Goal: Task Accomplishment & Management: Complete application form

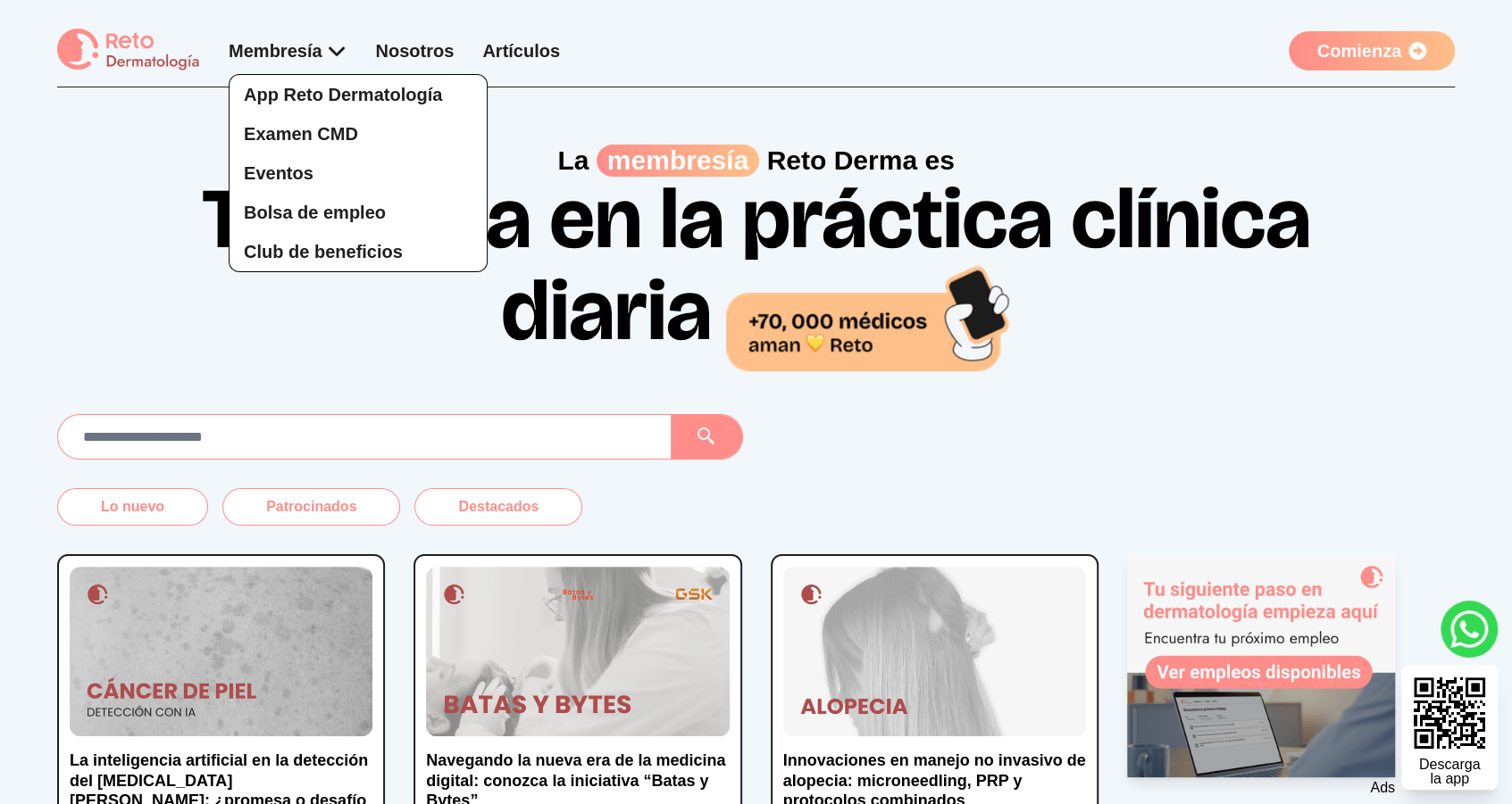
click at [300, 56] on div "App Reto Dermatología Examen CMD Eventos Bolsa de empleo Club de beneficios" at bounding box center [288, 155] width 119 height 234
click at [310, 132] on span "Examen CMD" at bounding box center [301, 133] width 114 height 19
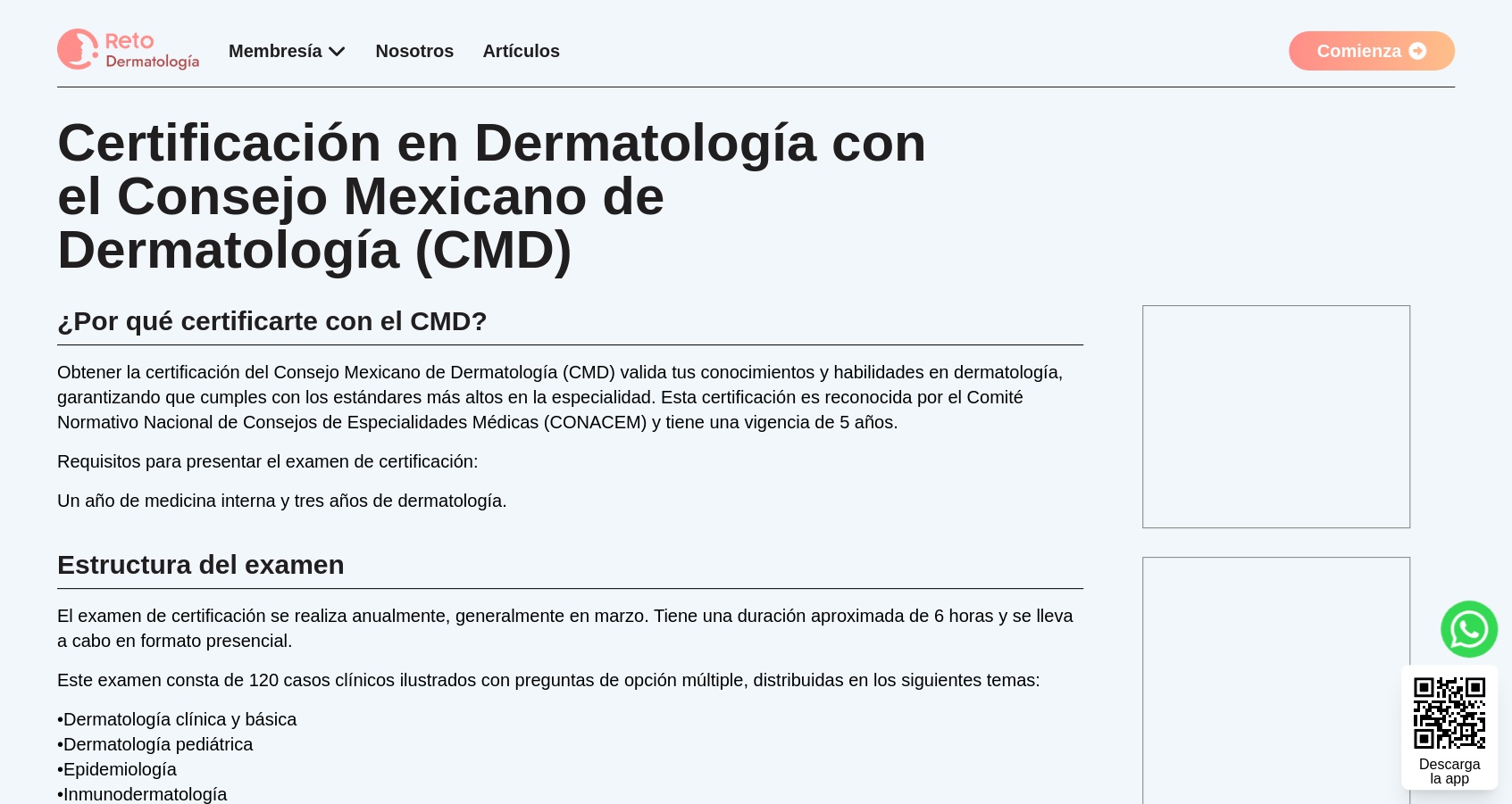
scroll to position [128, 0]
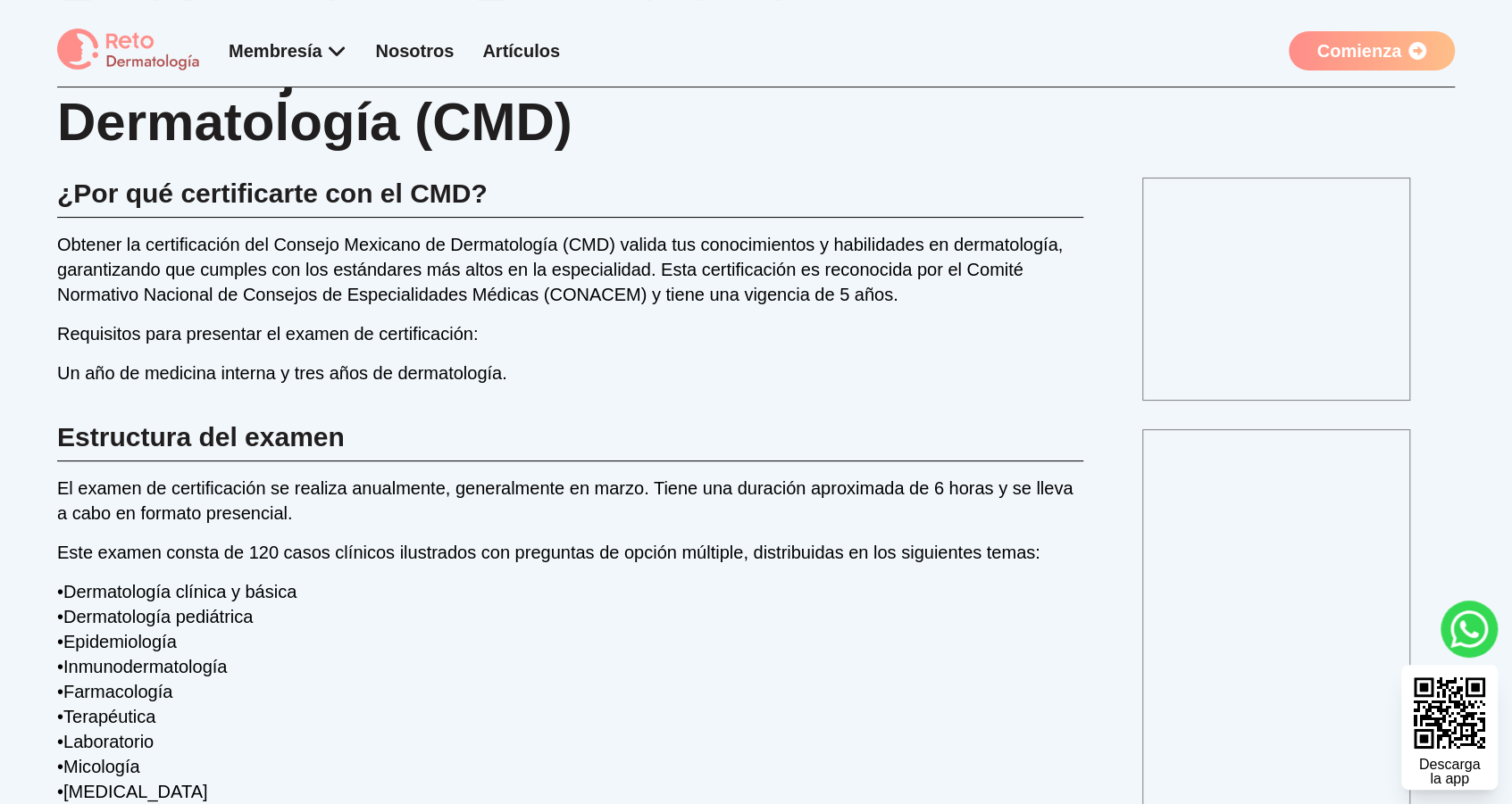
click at [1336, 48] on link "Comienza" at bounding box center [1372, 50] width 166 height 39
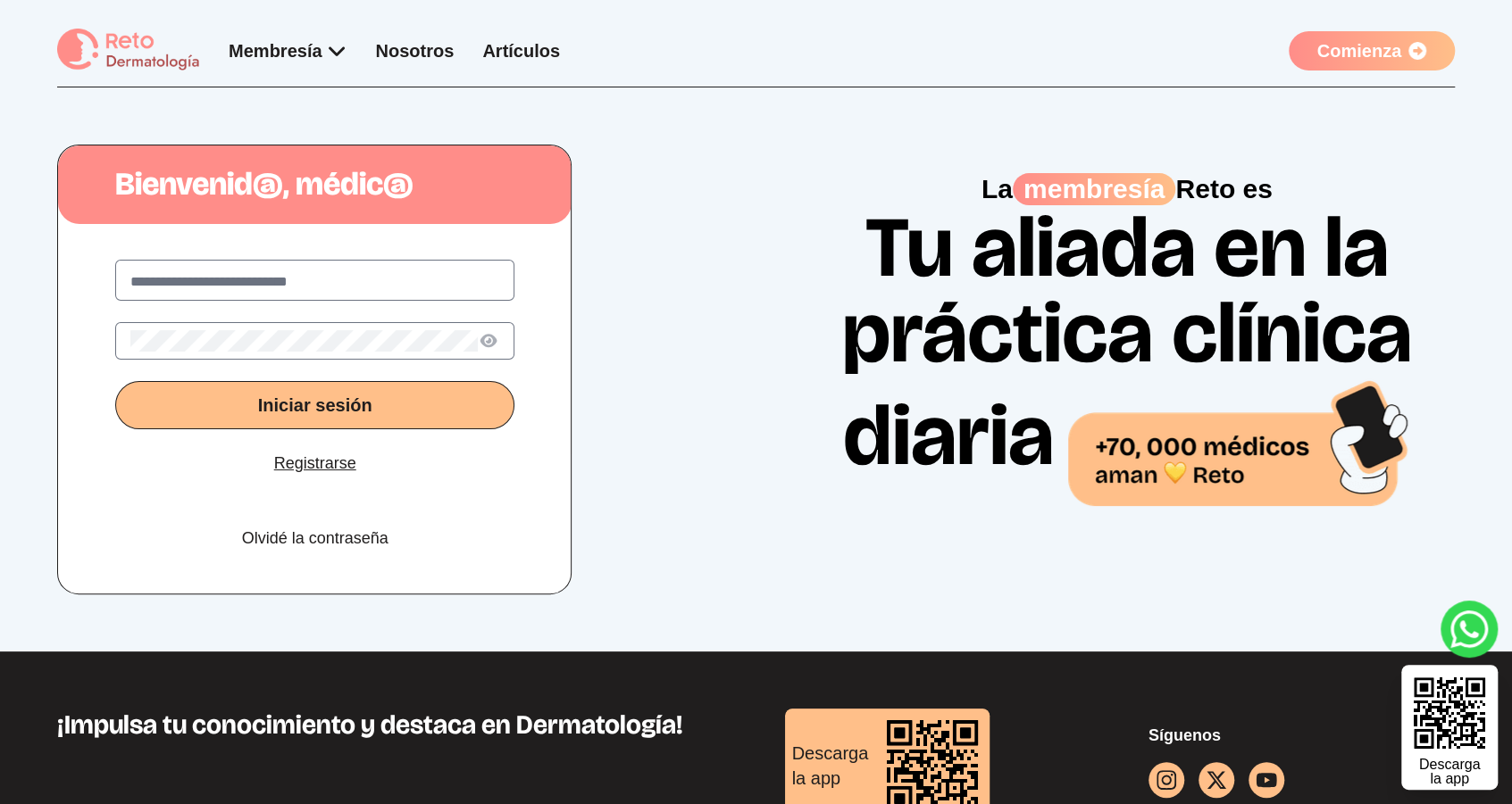
click at [430, 281] on input "text" at bounding box center [314, 281] width 368 height 21
type input "**********"
click at [115, 381] on button "Iniciar sesión" at bounding box center [314, 405] width 399 height 48
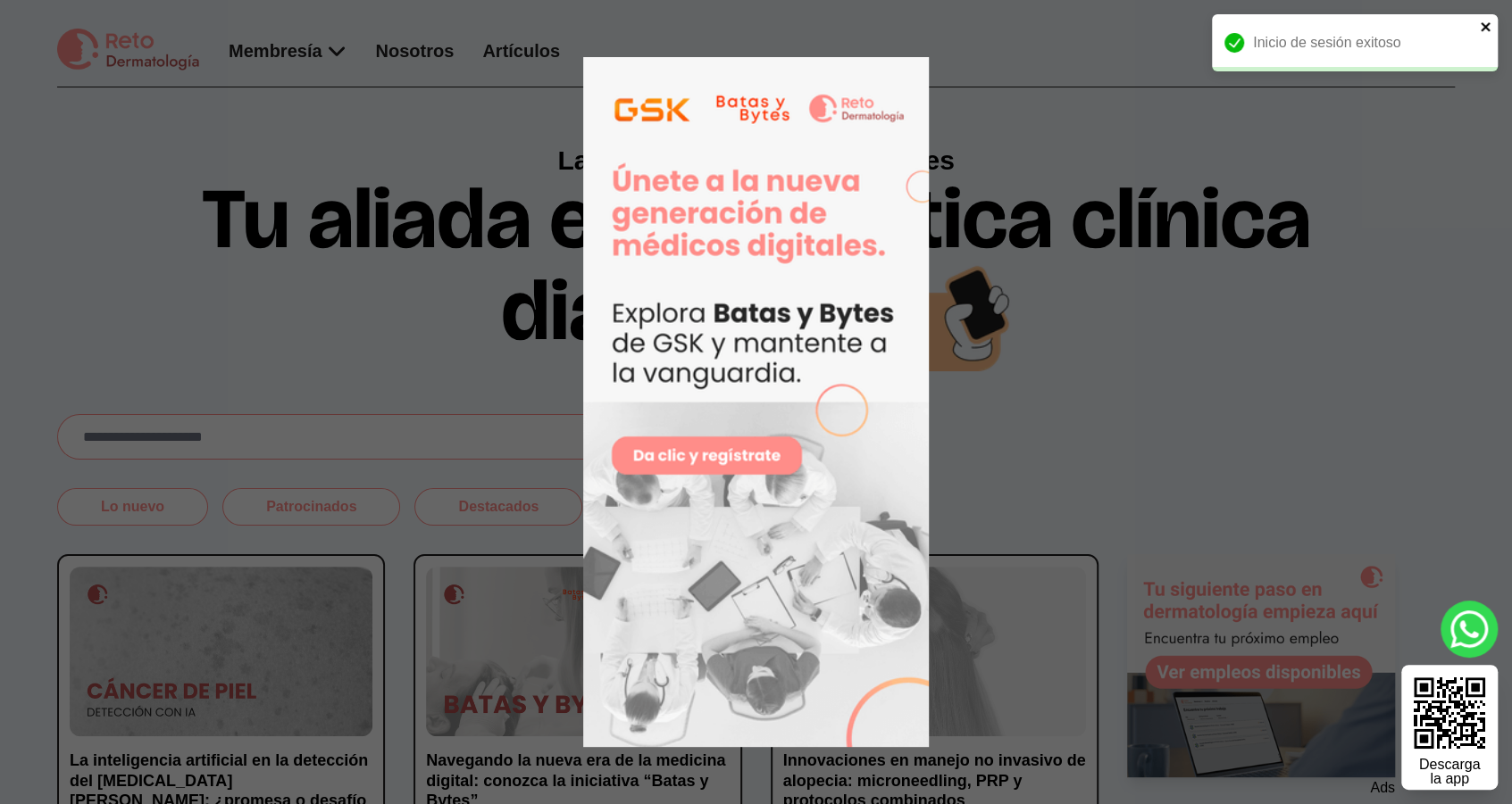
click at [1485, 29] on icon "close" at bounding box center [1486, 26] width 13 height 15
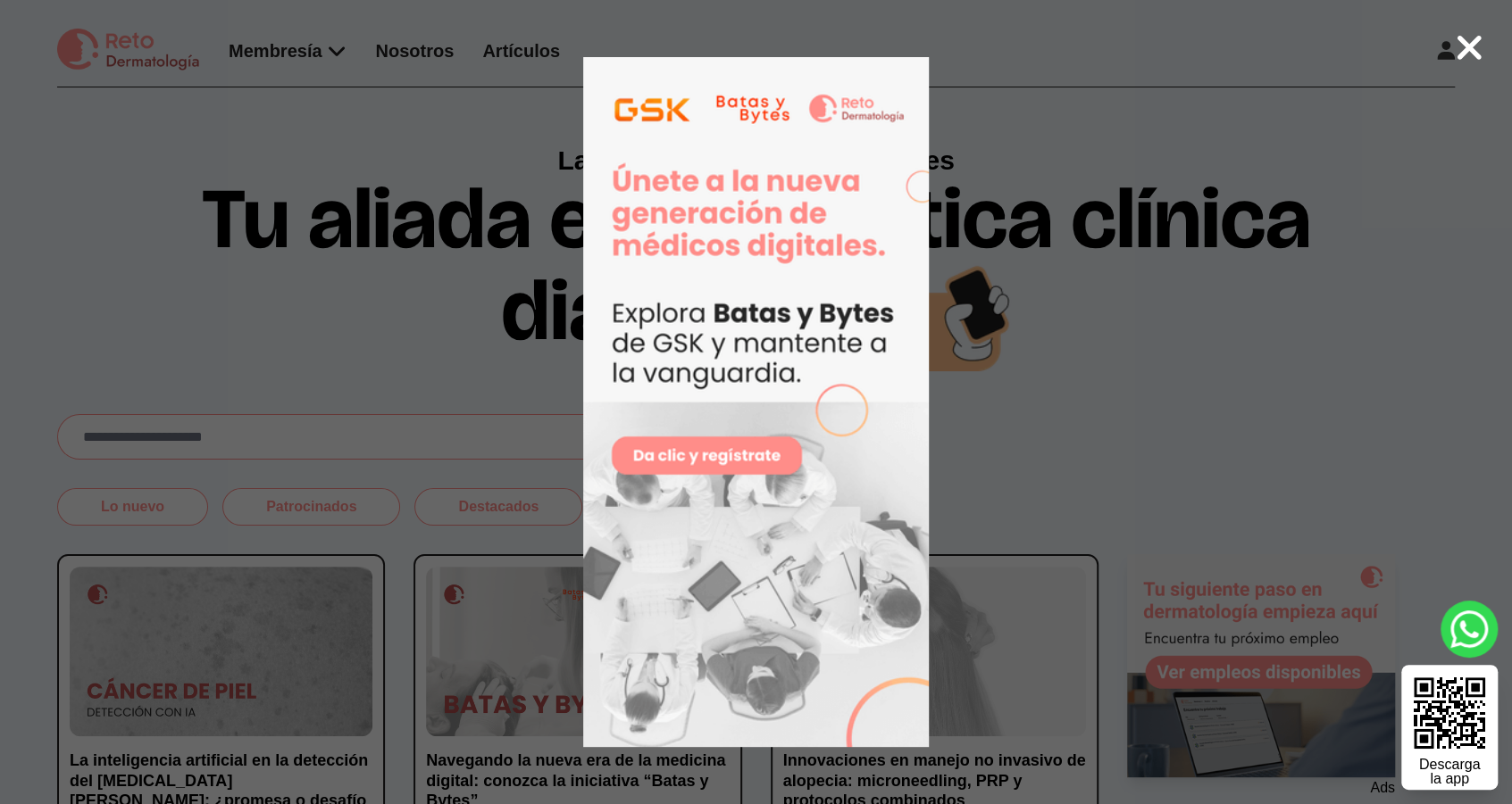
click at [1071, 60] on 1 at bounding box center [756, 402] width 686 height 690
click at [1461, 41] on icon at bounding box center [1469, 48] width 24 height 24
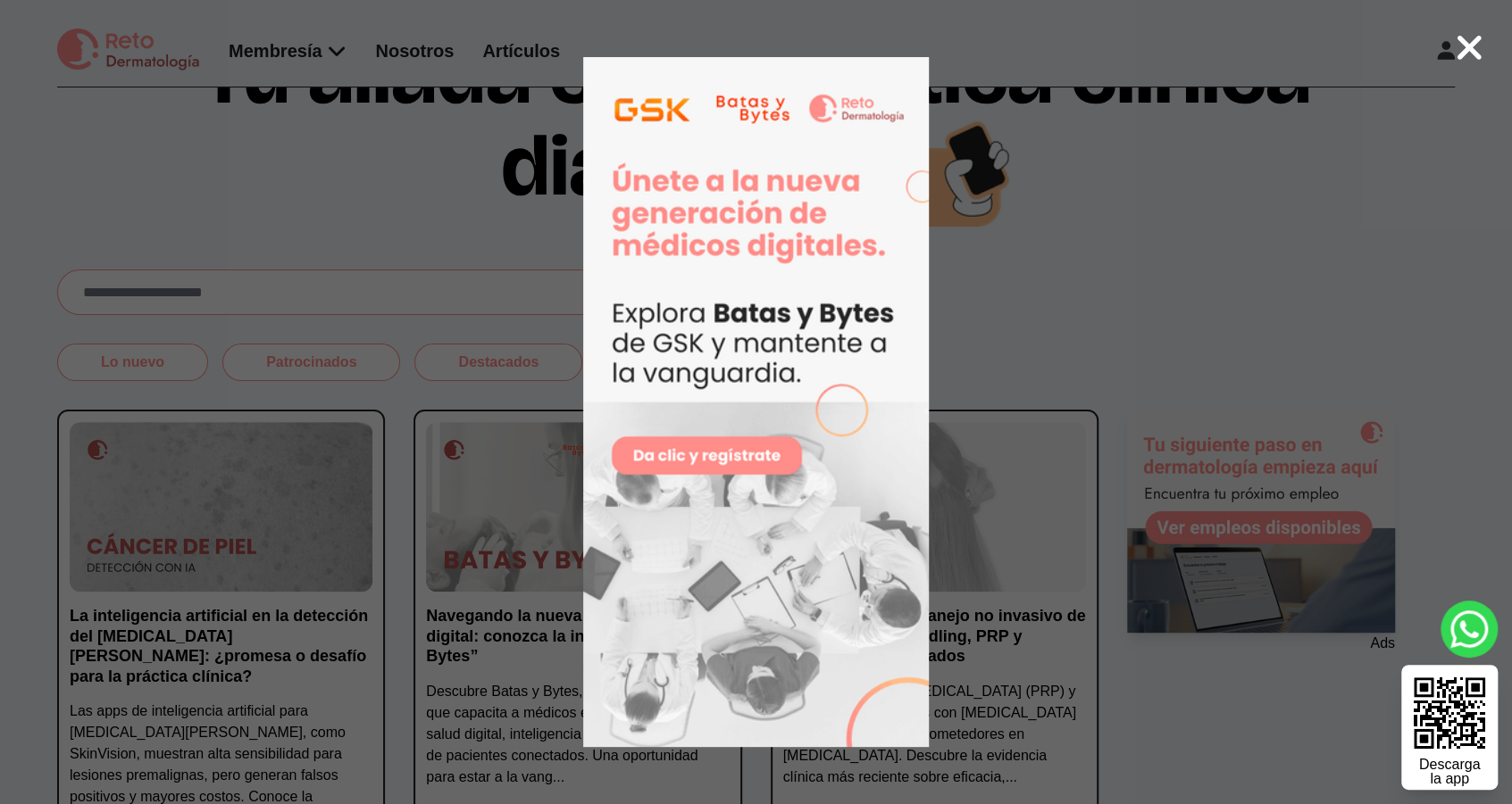
scroll to position [153, 0]
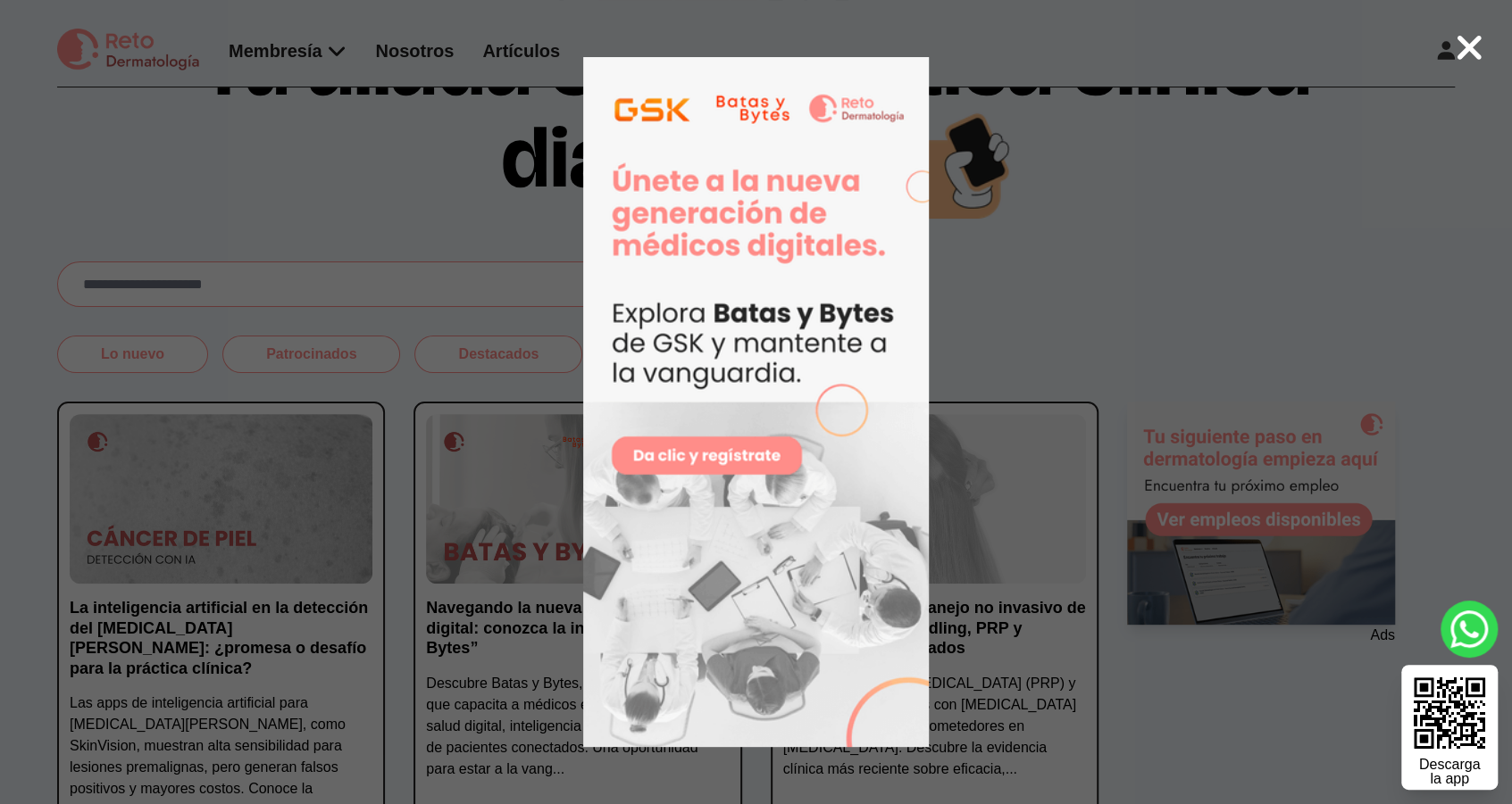
click at [1466, 54] on icon at bounding box center [1468, 48] width 28 height 38
